Goal: Task Accomplishment & Management: Manage account settings

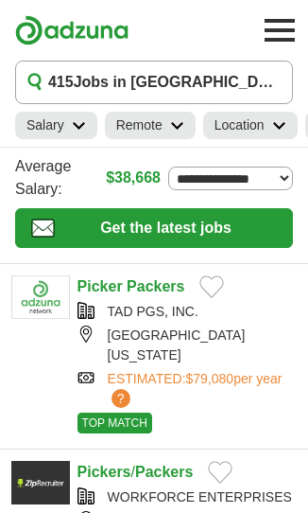
click at [261, 188] on select "**********" at bounding box center [230, 179] width 125 height 24
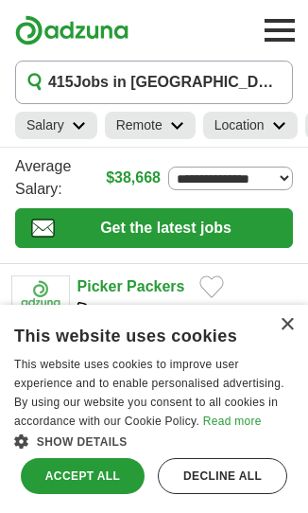
select select "*"
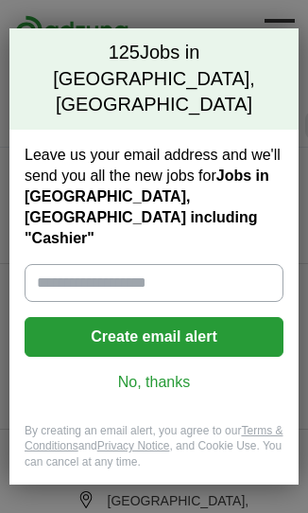
click at [157, 264] on input "Leave us your email address and we'll send you all the new jobs for Jobs in Alt…" at bounding box center [154, 283] width 259 height 38
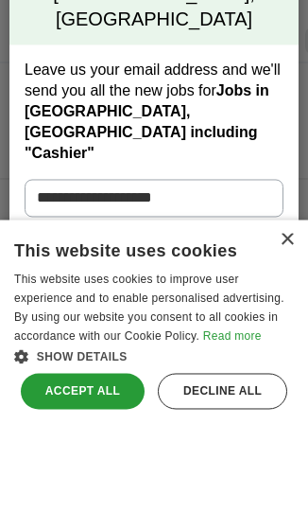
type input "**********"
click at [190, 317] on button "Create email alert" at bounding box center [154, 337] width 259 height 40
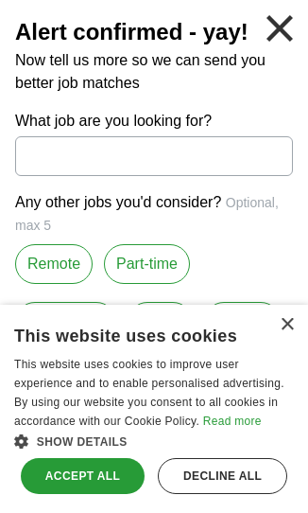
click at [87, 154] on input "What job are you looking for?" at bounding box center [154, 156] width 278 height 40
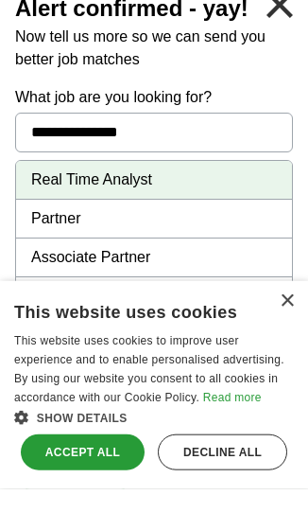
type input "**********"
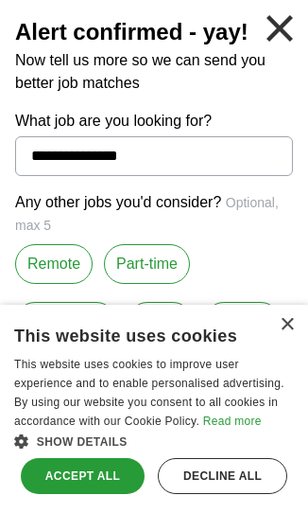
click at [60, 491] on div "Accept all" at bounding box center [83, 476] width 124 height 36
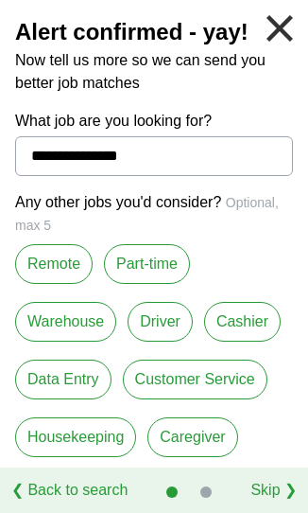
click at [143, 260] on label "Part-time" at bounding box center [147, 264] width 86 height 40
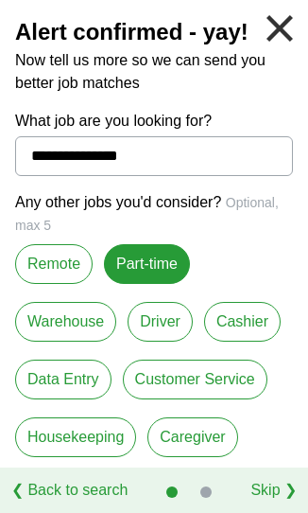
click at [68, 327] on label "Warehouse" at bounding box center [65, 322] width 101 height 40
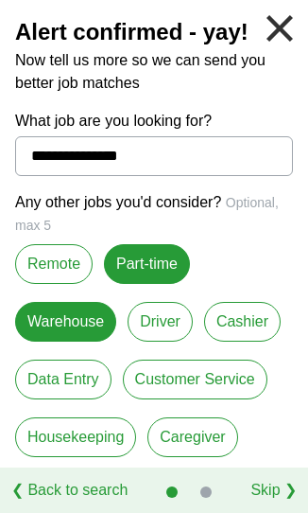
click at [225, 383] on label "Customer Service" at bounding box center [195, 380] width 145 height 40
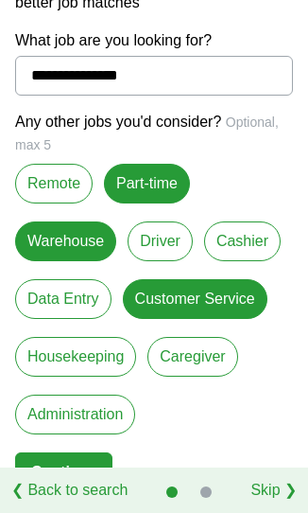
scroll to position [79, 0]
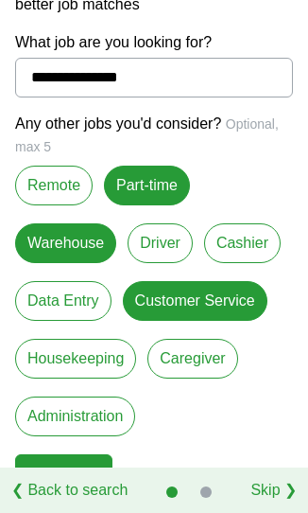
click at [236, 244] on label "Cashier" at bounding box center [242, 243] width 77 height 40
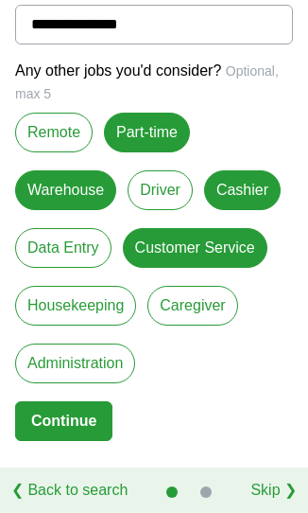
scroll to position [131, 0]
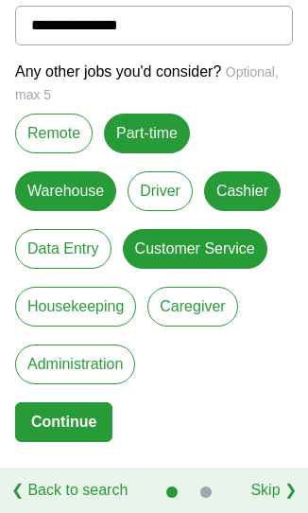
click at [85, 417] on button "Continue" at bounding box center [63, 422] width 97 height 40
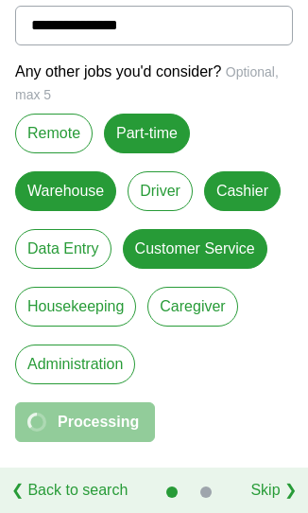
select select "*"
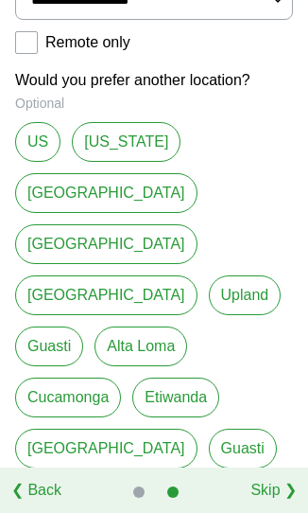
scroll to position [209, 0]
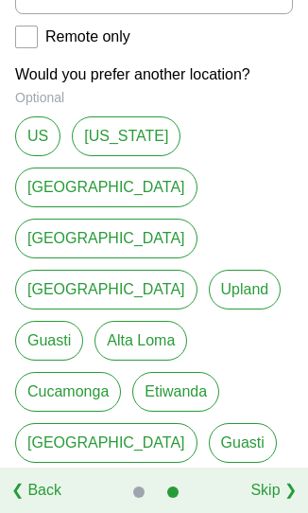
click at [44, 234] on link "[GEOGRAPHIC_DATA]" at bounding box center [106, 239] width 183 height 40
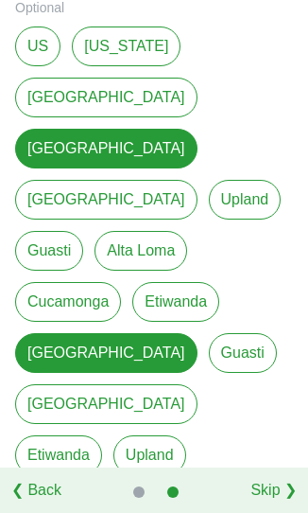
scroll to position [303, 0]
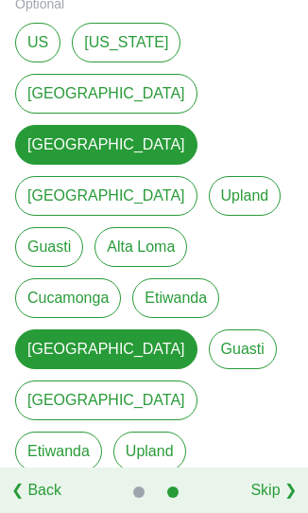
click at [209, 329] on link "Guasti" at bounding box center [243, 349] width 68 height 40
type input "******"
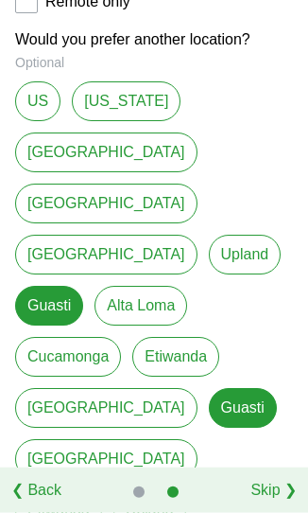
scroll to position [128, 0]
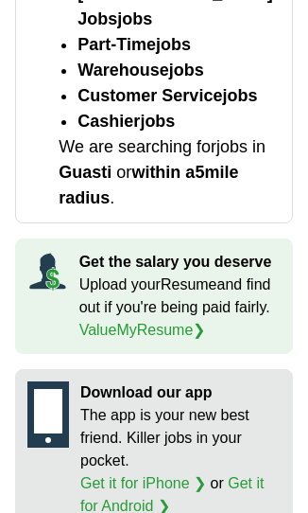
scroll to position [171, 0]
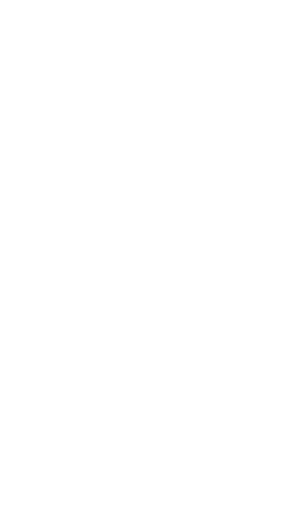
scroll to position [2297, 0]
